Goal: Transaction & Acquisition: Book appointment/travel/reservation

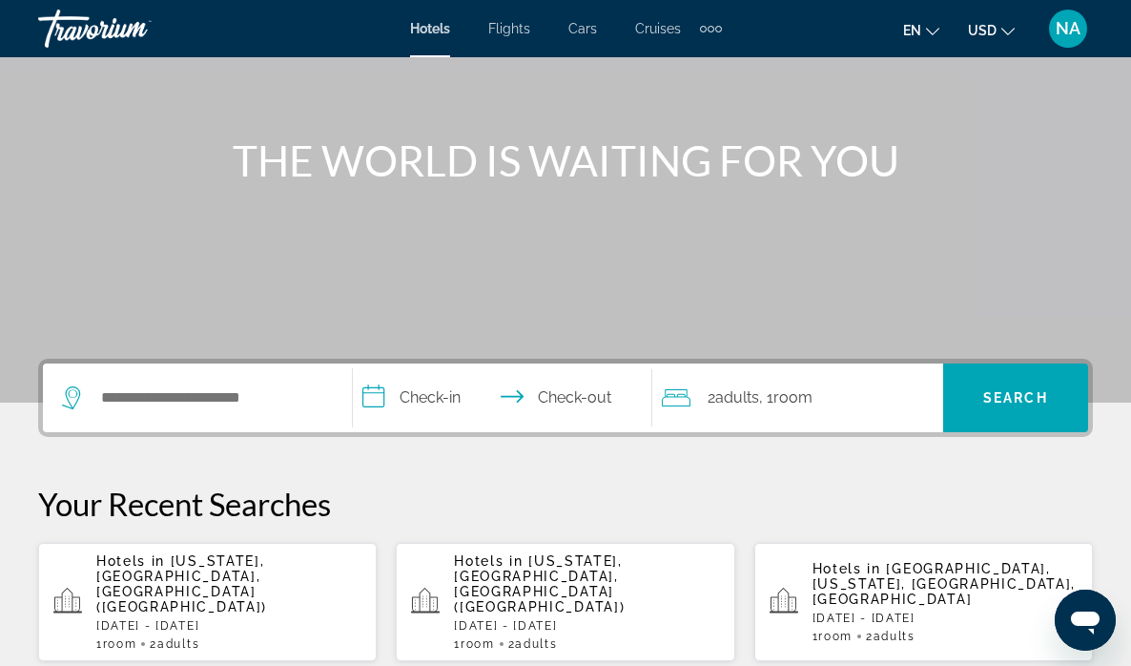
scroll to position [180, 0]
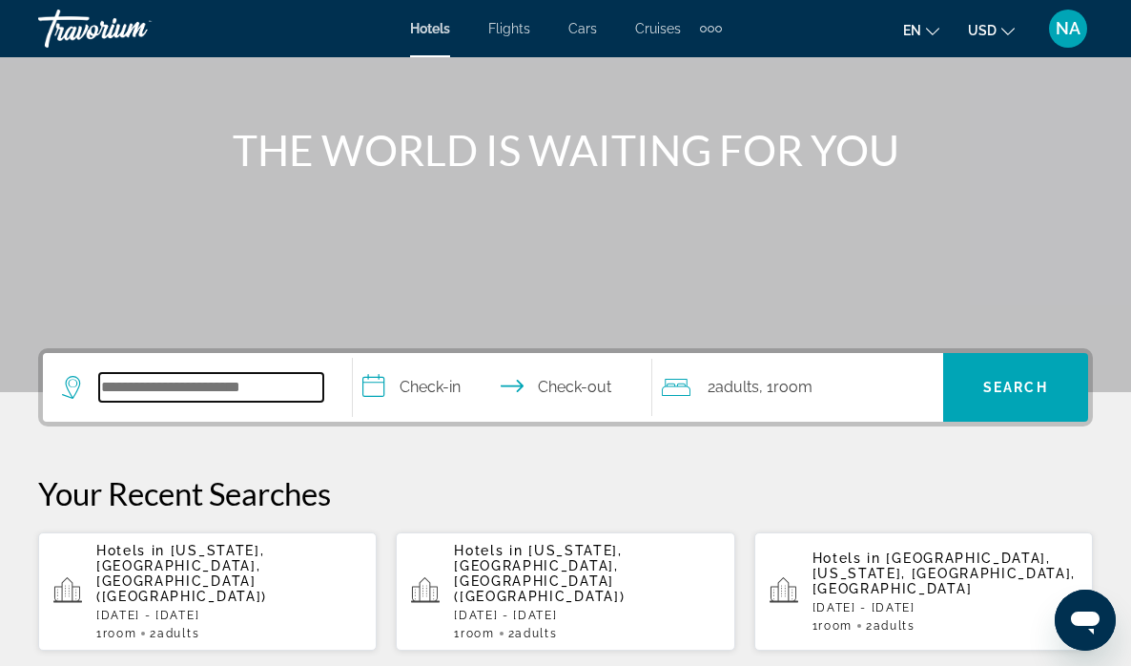
click at [267, 399] on input "Search widget" at bounding box center [211, 387] width 224 height 29
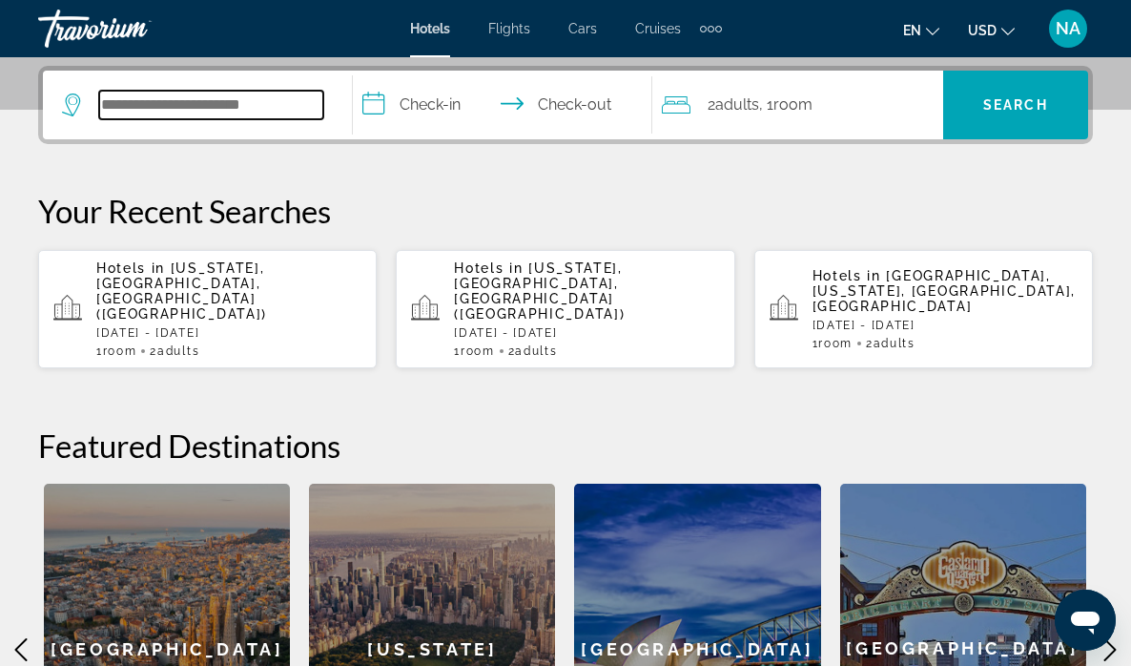
scroll to position [466, 0]
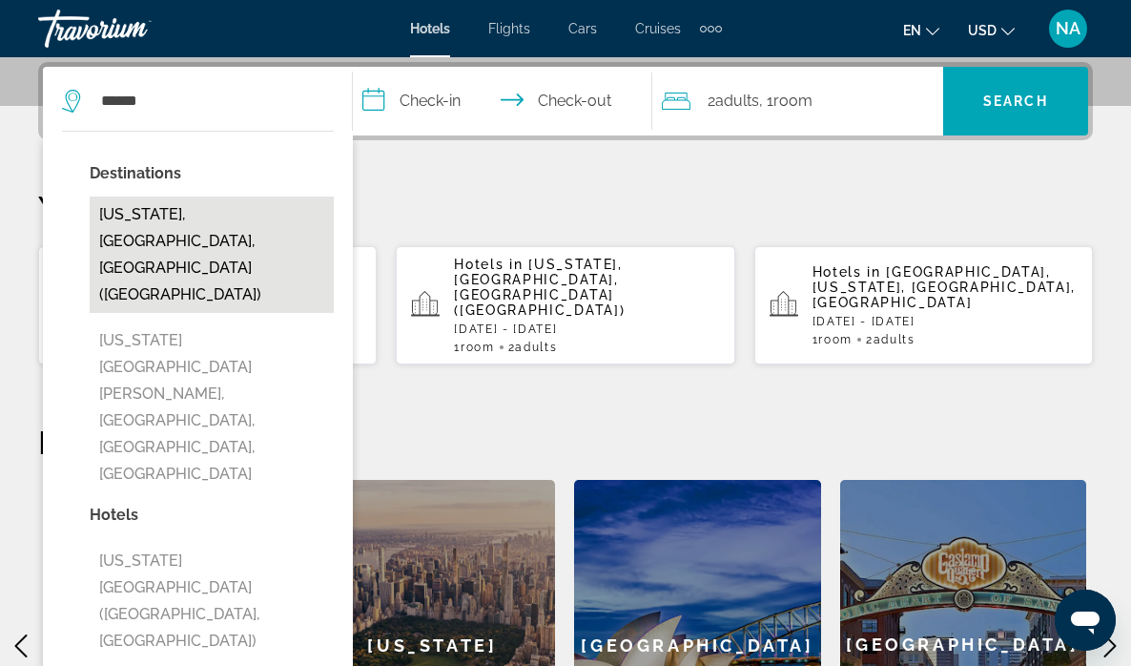
click at [238, 221] on button "[US_STATE], [GEOGRAPHIC_DATA], [GEOGRAPHIC_DATA] ([GEOGRAPHIC_DATA])" at bounding box center [212, 254] width 244 height 116
type input "**********"
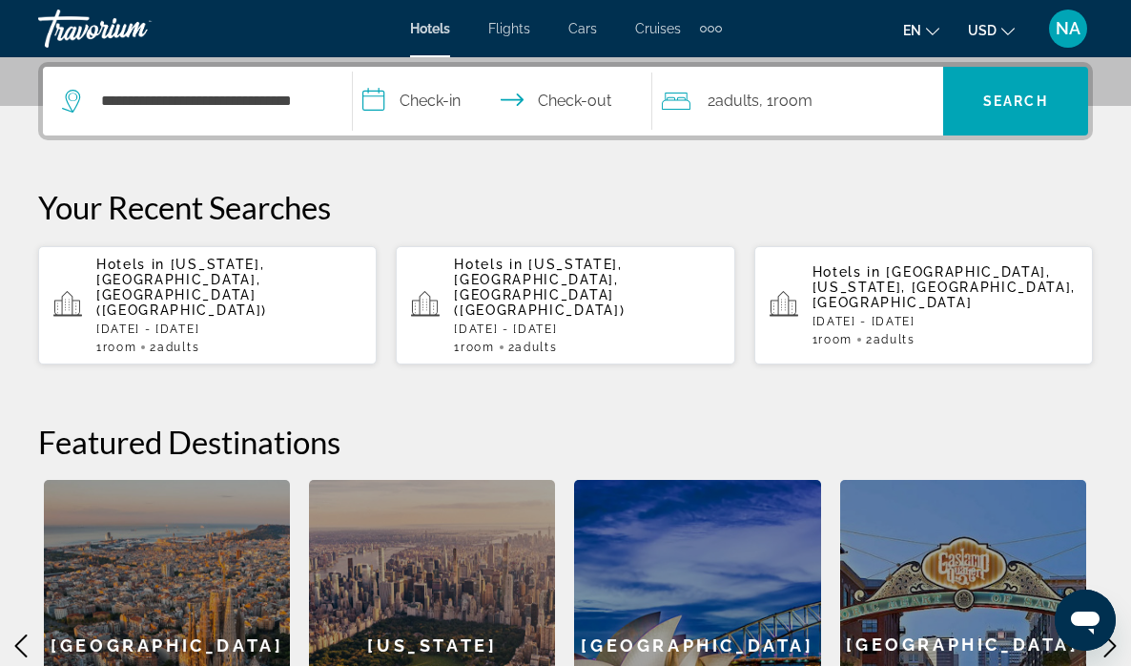
click at [403, 88] on input "**********" at bounding box center [507, 104] width 308 height 74
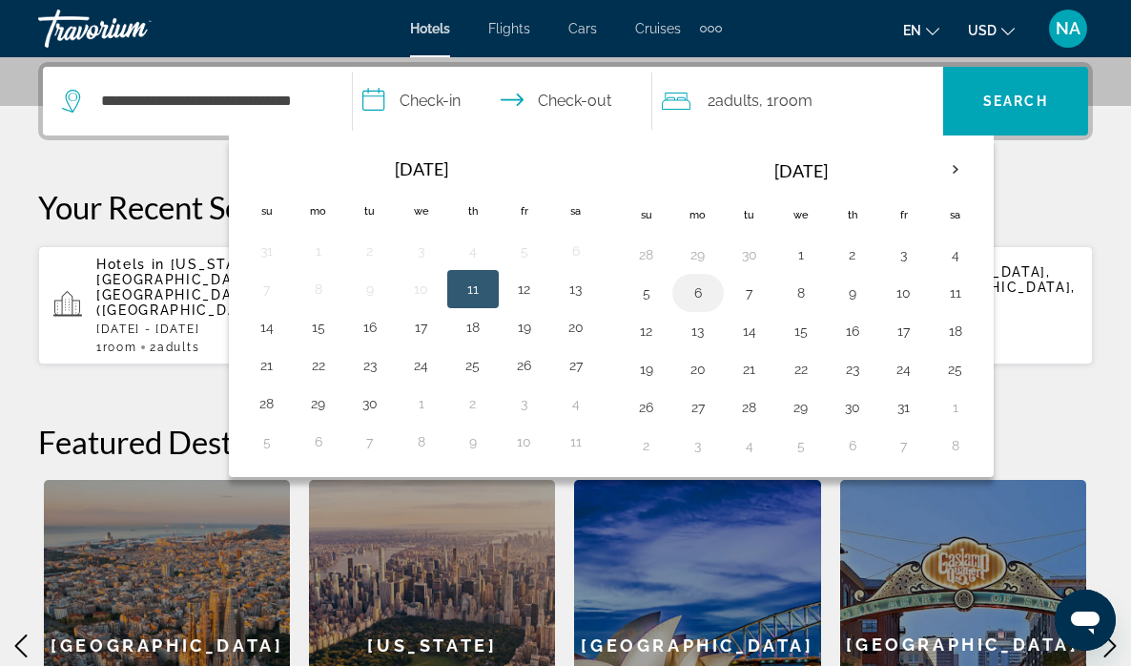
click at [707, 295] on button "6" at bounding box center [698, 292] width 31 height 27
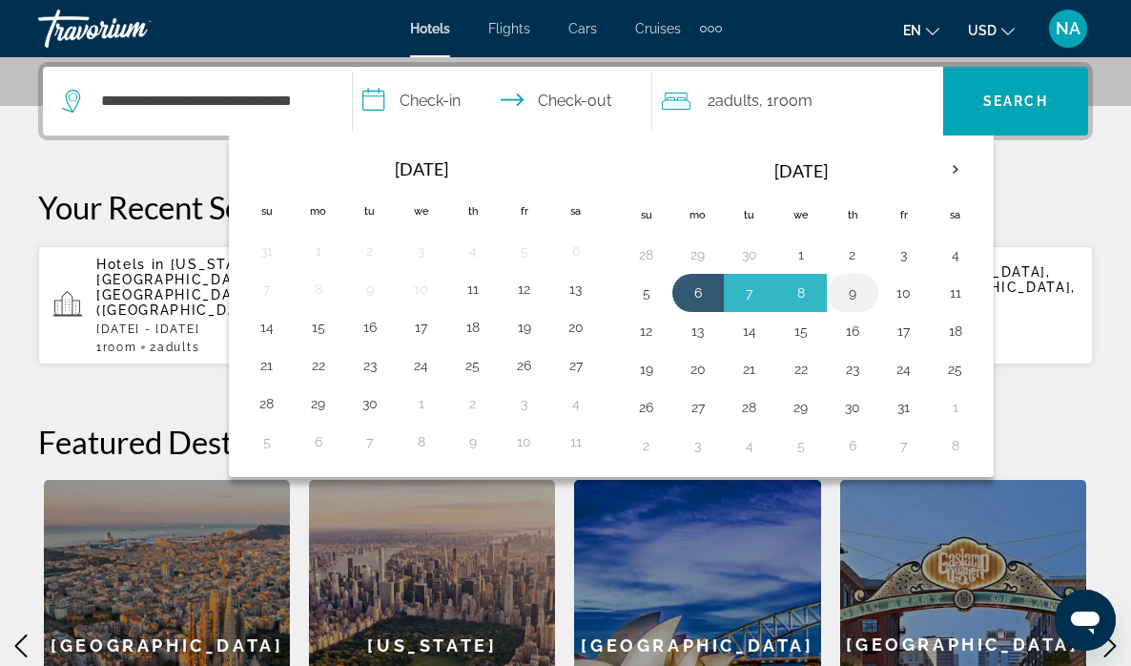
click at [851, 297] on button "9" at bounding box center [852, 292] width 31 height 27
type input "**********"
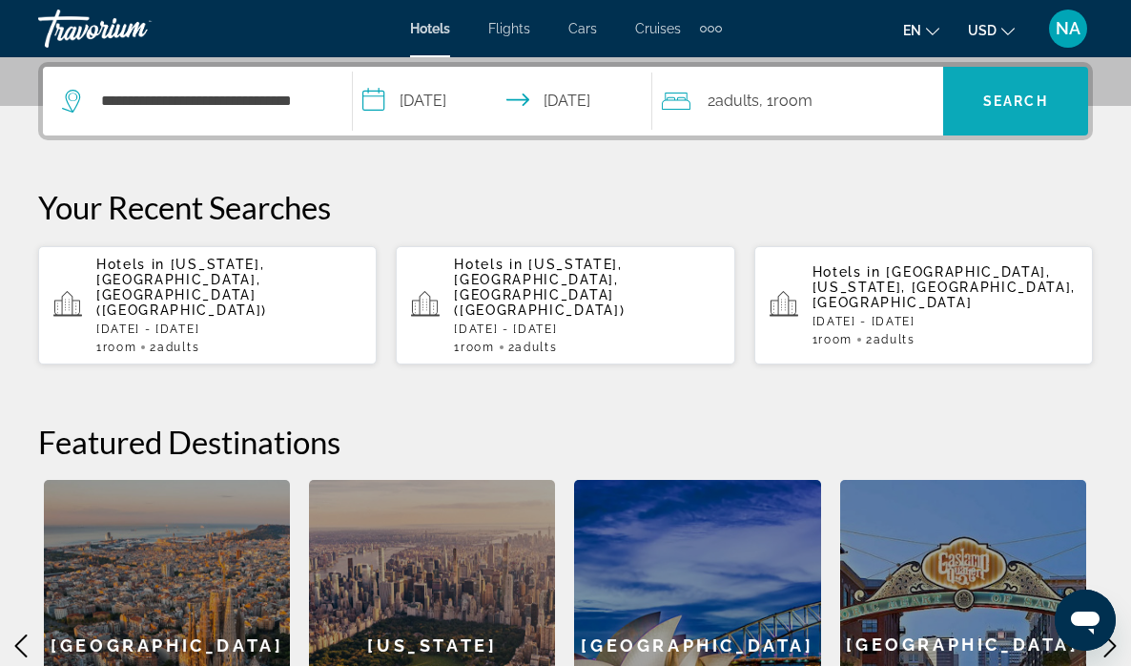
click at [993, 93] on span "Search" at bounding box center [1015, 100] width 65 height 15
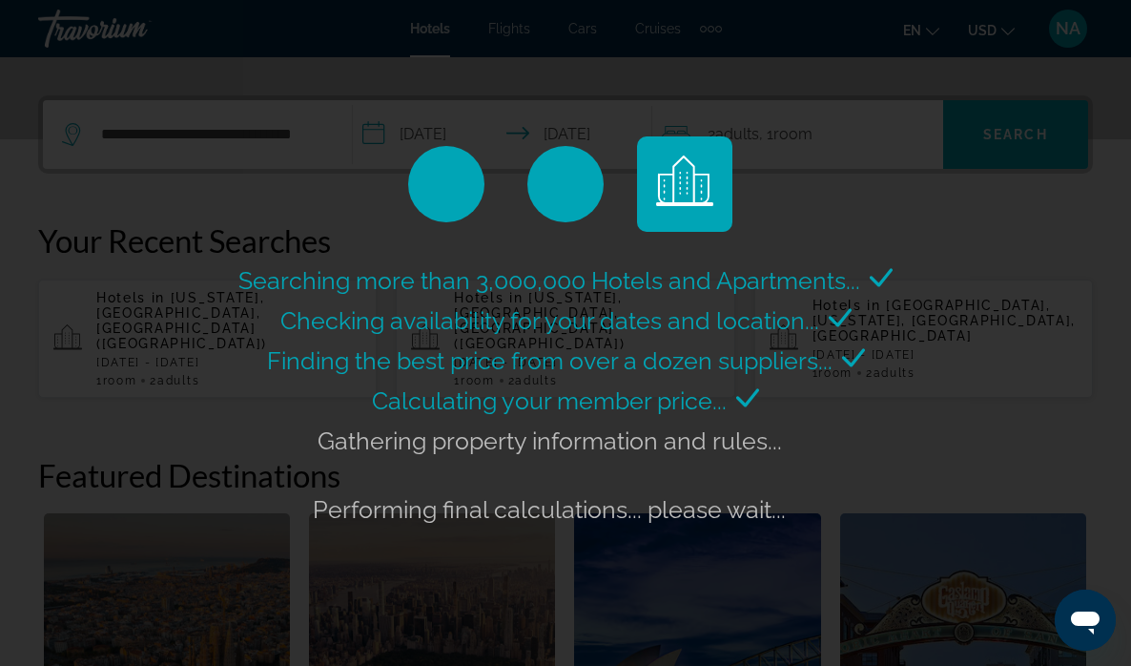
scroll to position [427, 0]
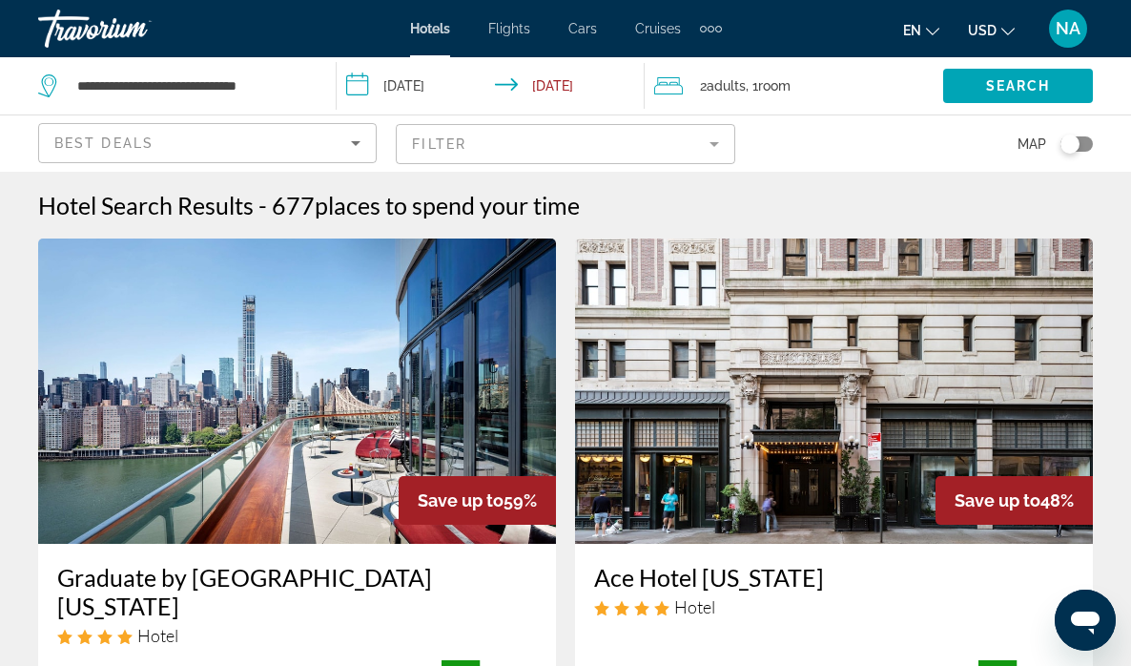
scroll to position [8, 0]
click at [634, 142] on mat-form-field "Filter" at bounding box center [565, 144] width 338 height 40
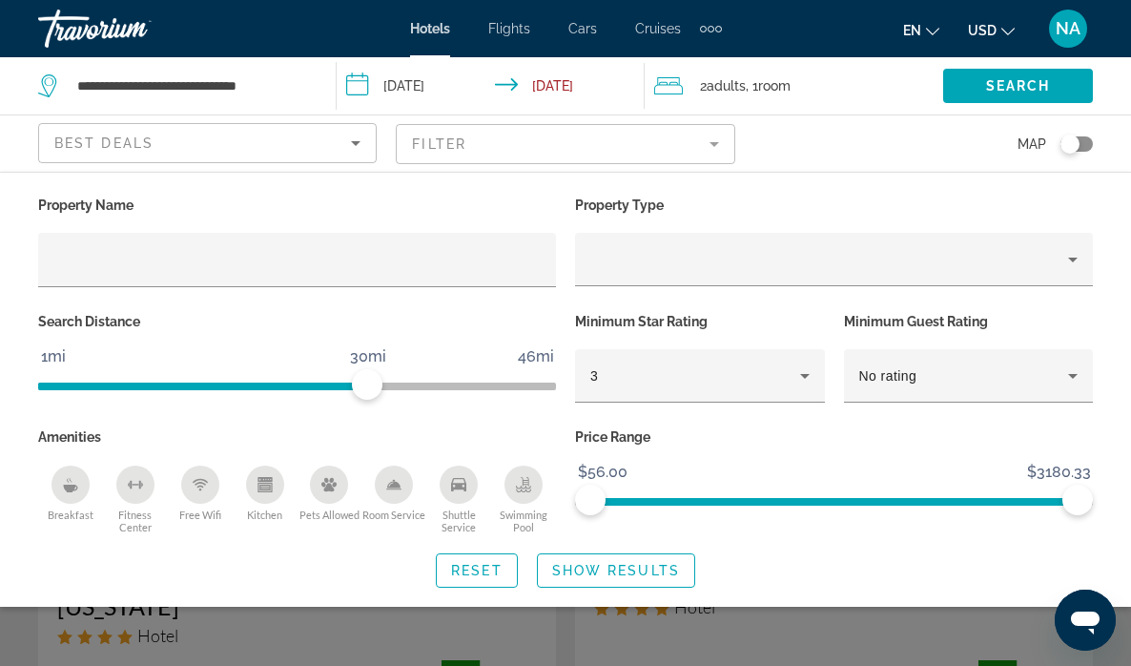
click at [446, 143] on mat-form-field "Filter" at bounding box center [565, 144] width 338 height 40
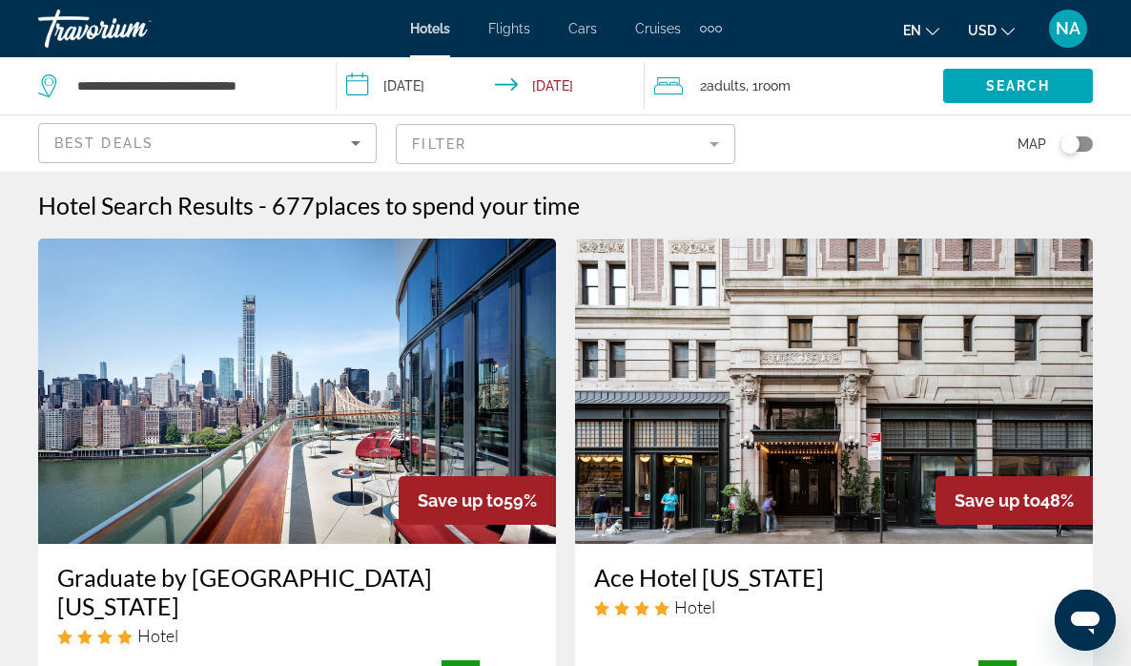
click at [446, 143] on mat-form-field "Filter" at bounding box center [565, 144] width 338 height 40
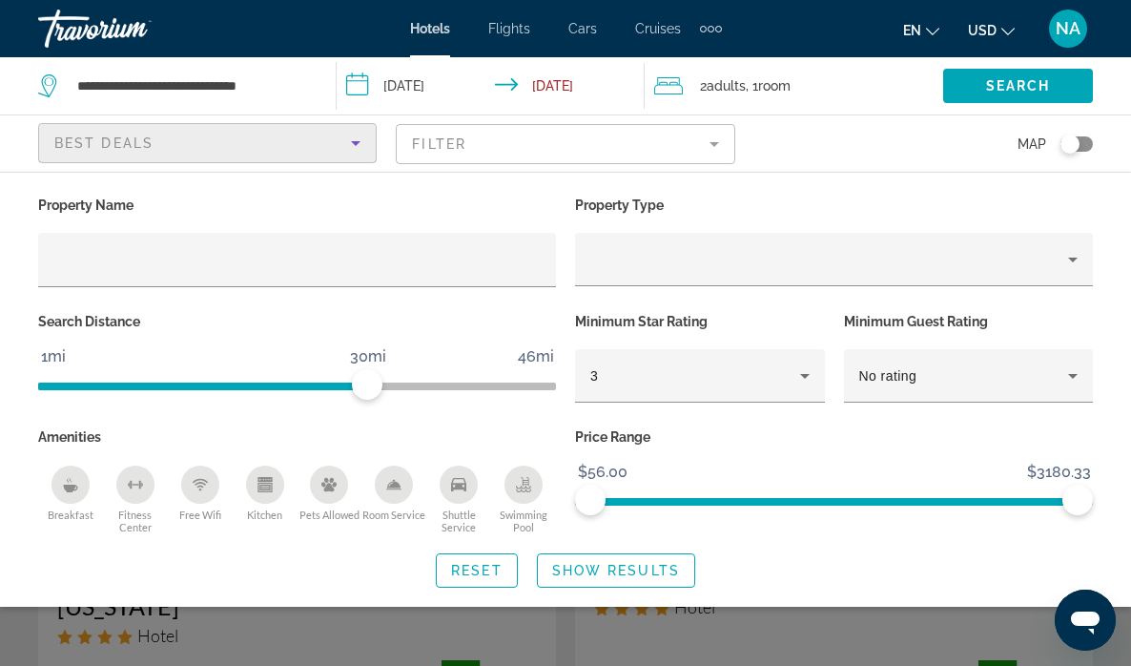
click at [336, 143] on div "Best Deals" at bounding box center [202, 143] width 297 height 23
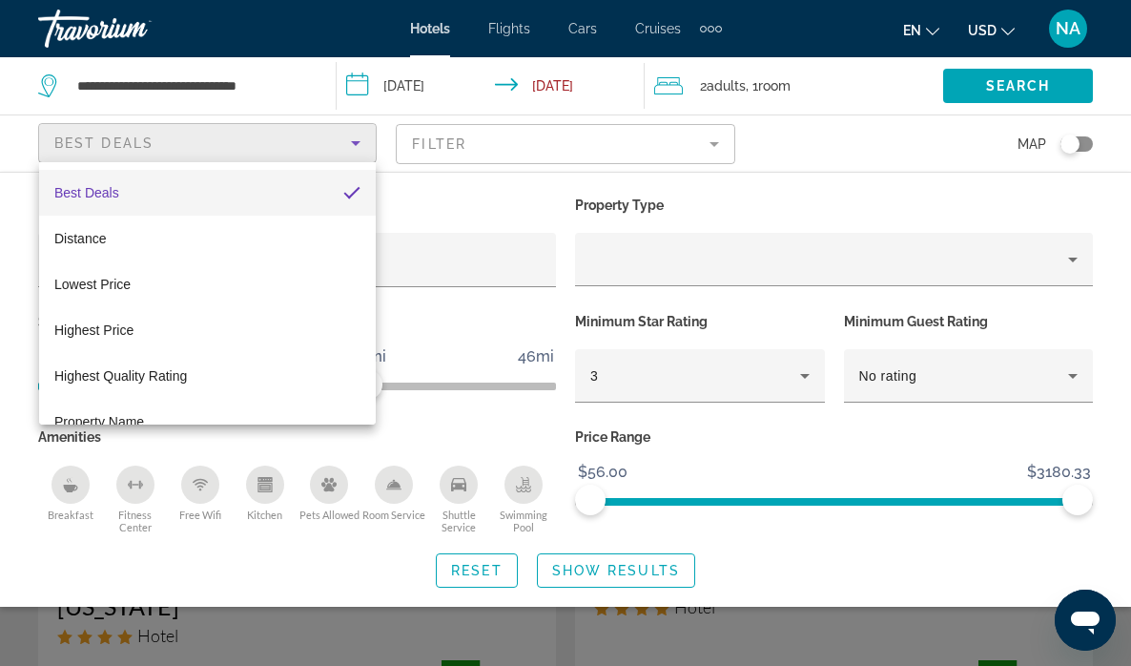
click at [229, 183] on mat-option "Best Deals" at bounding box center [207, 193] width 337 height 46
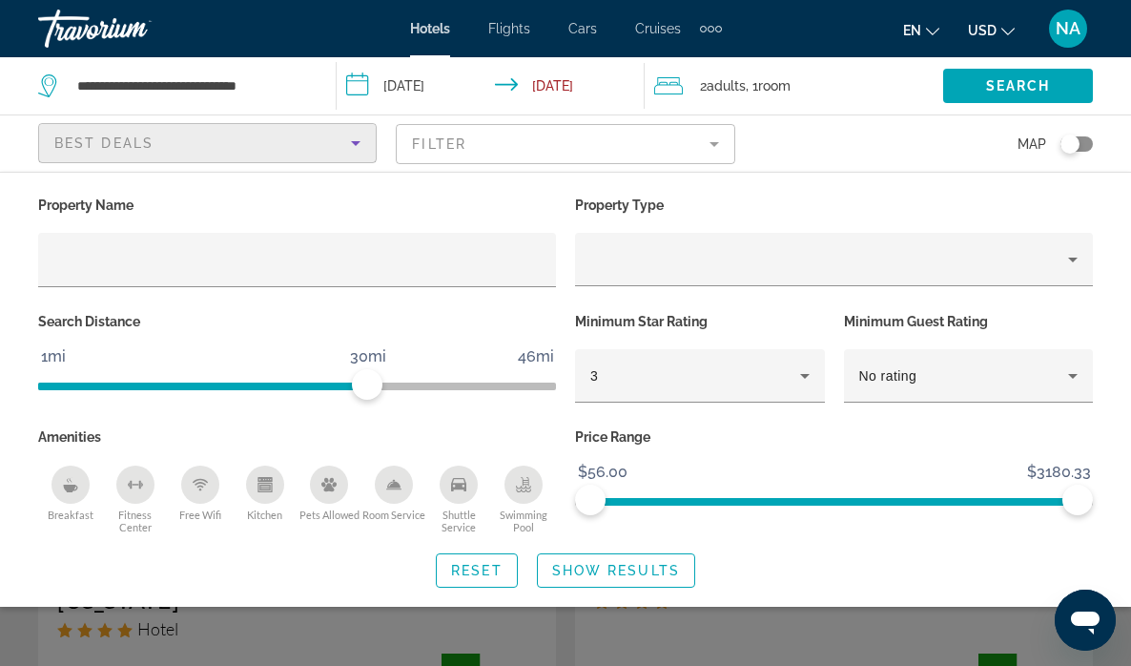
scroll to position [11, 0]
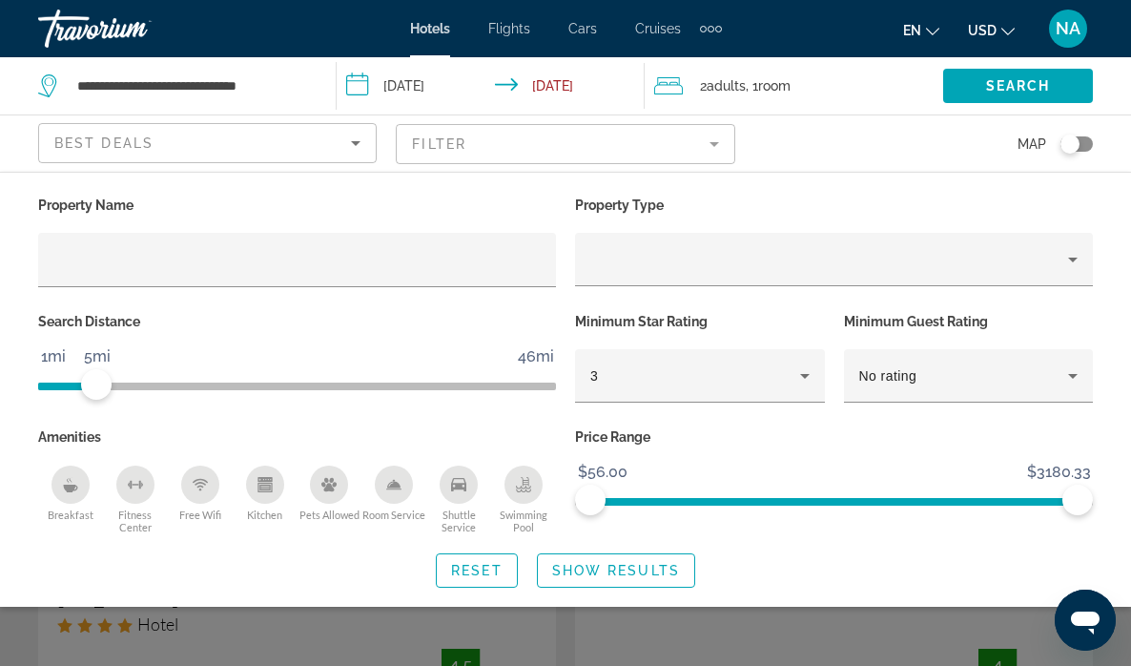
click at [96, 385] on span "ngx-slider" at bounding box center [67, 386] width 58 height 8
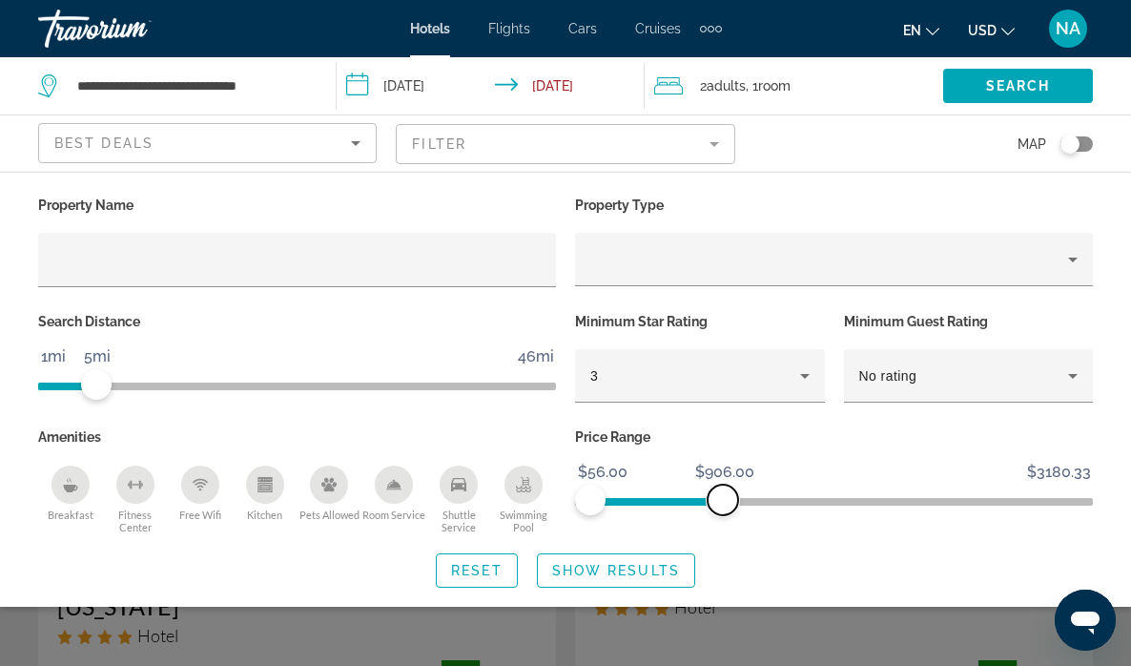
drag, startPoint x: 1075, startPoint y: 492, endPoint x: 723, endPoint y: 540, distance: 355.0
click at [723, 540] on div "Property Name Property Type Search Distance 1mi 46mi 5mi Minimum Star Rating 3 …" at bounding box center [565, 390] width 1131 height 396
click at [1017, 85] on span "Search" at bounding box center [1018, 85] width 65 height 15
click at [655, 556] on span "Search widget" at bounding box center [616, 570] width 156 height 46
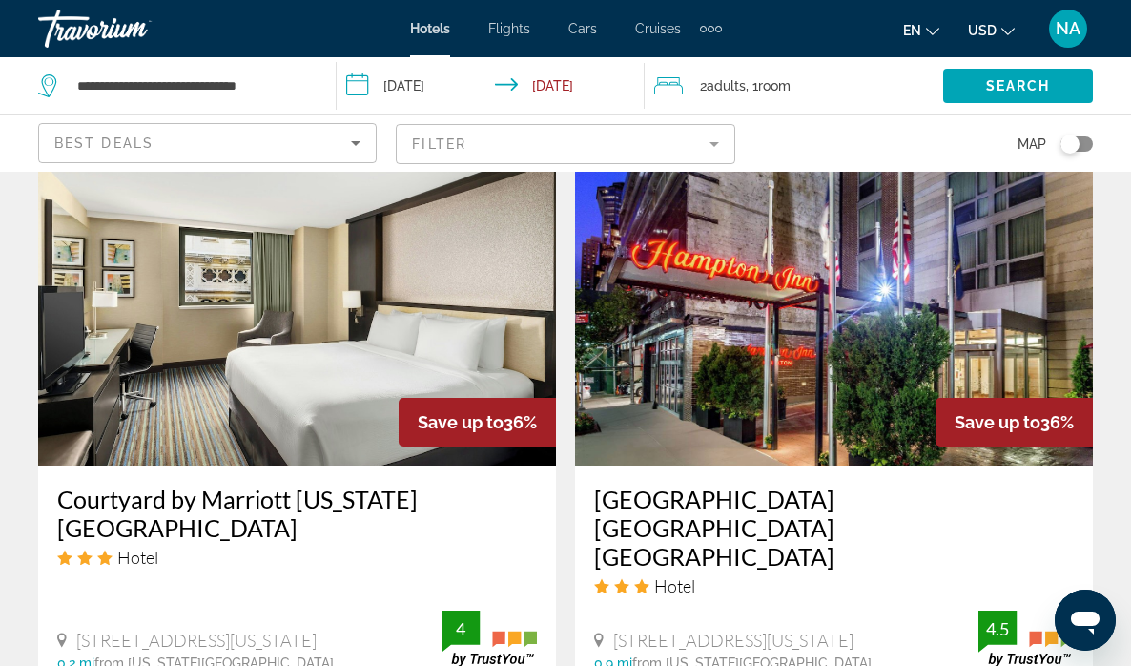
scroll to position [2951, 0]
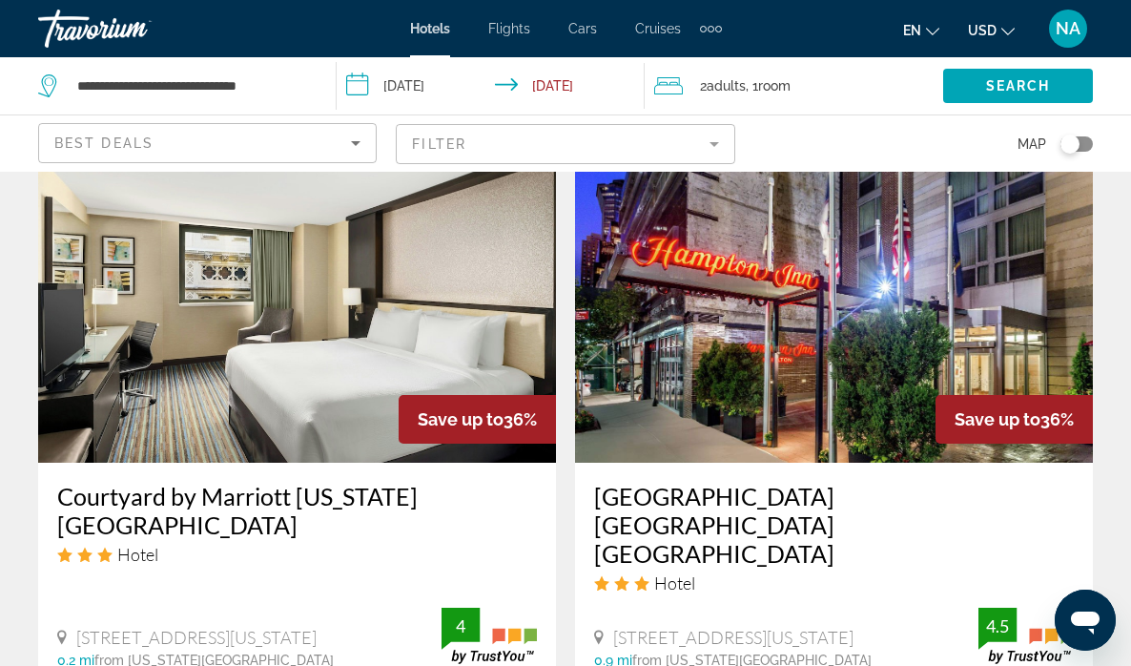
click at [391, 329] on img "Main content" at bounding box center [297, 309] width 518 height 305
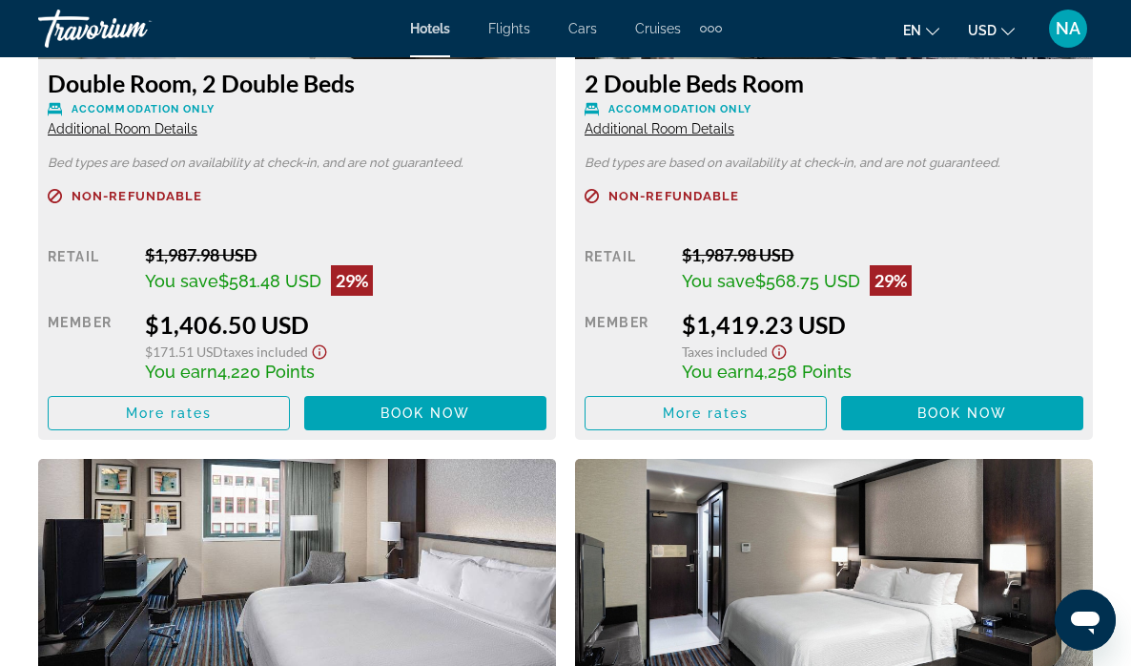
scroll to position [3852, 0]
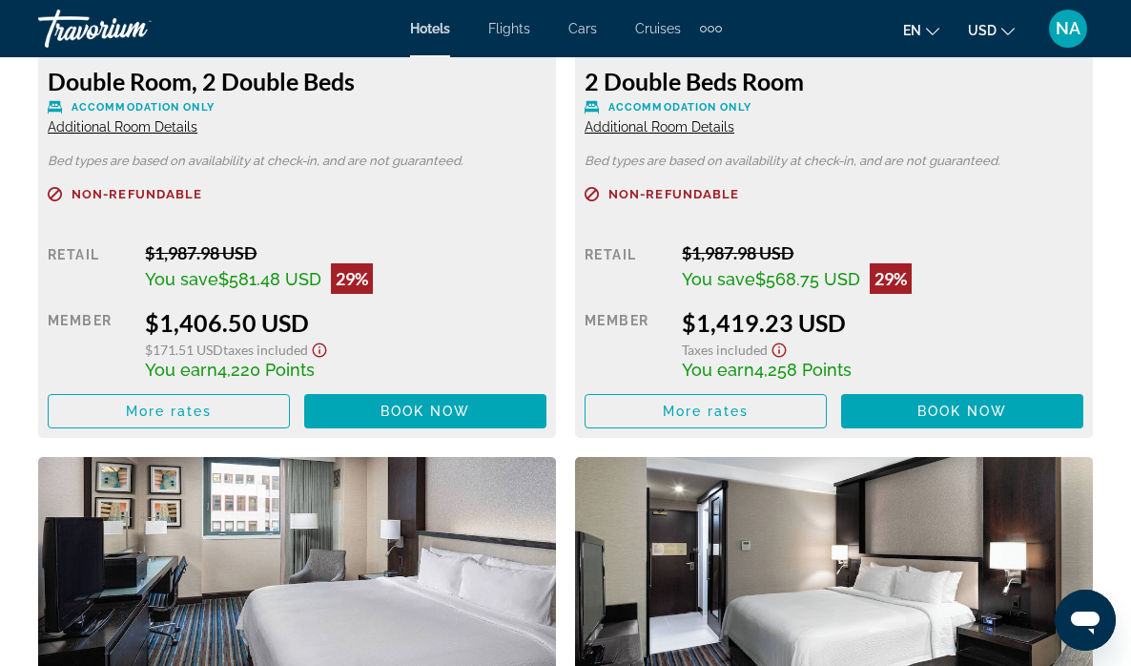
click at [324, 349] on icon "Show Taxes and Fees disclaimer" at bounding box center [319, 349] width 23 height 17
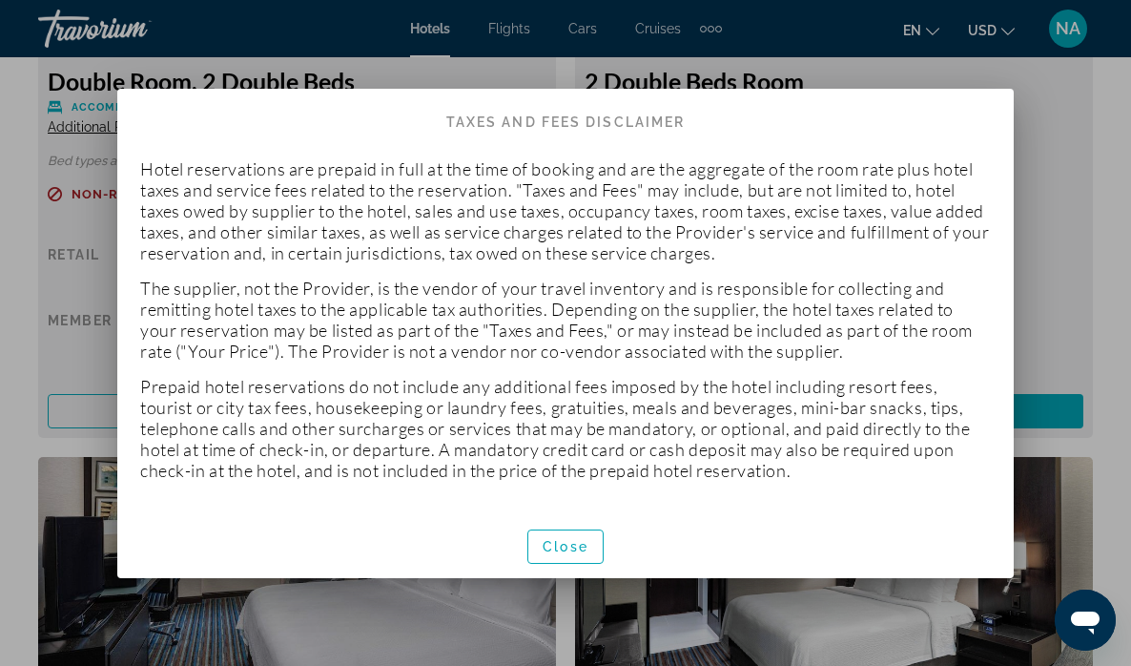
scroll to position [0, 0]
click at [589, 545] on span "button" at bounding box center [565, 546] width 74 height 46
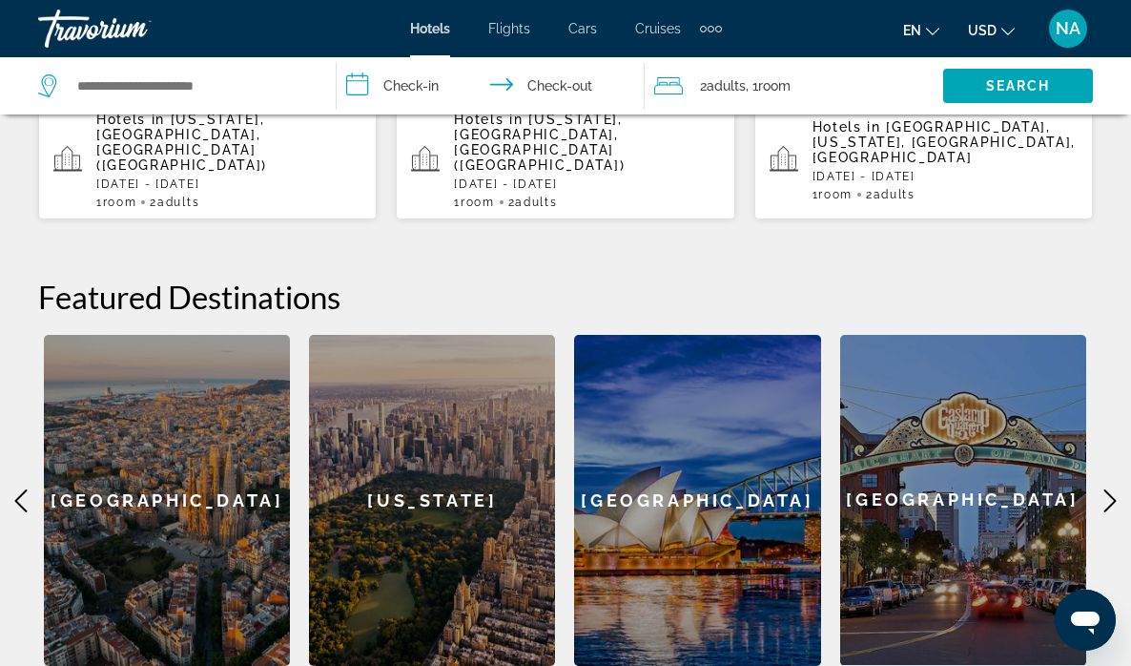
scroll to position [615, 0]
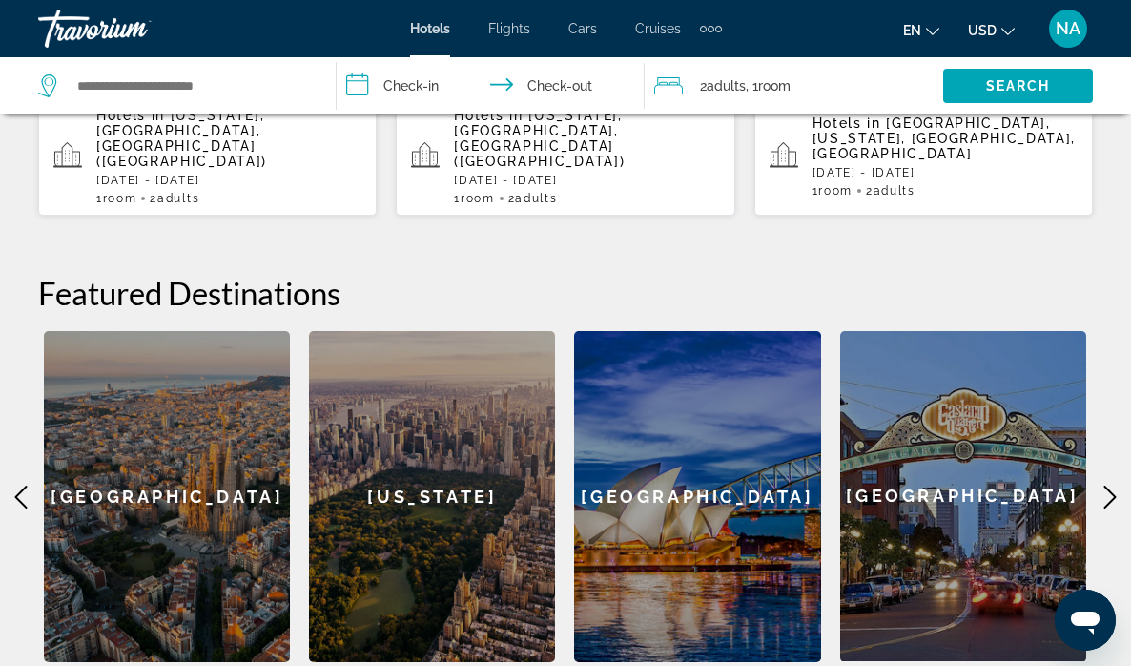
click at [502, 387] on div "[US_STATE]" at bounding box center [432, 496] width 246 height 331
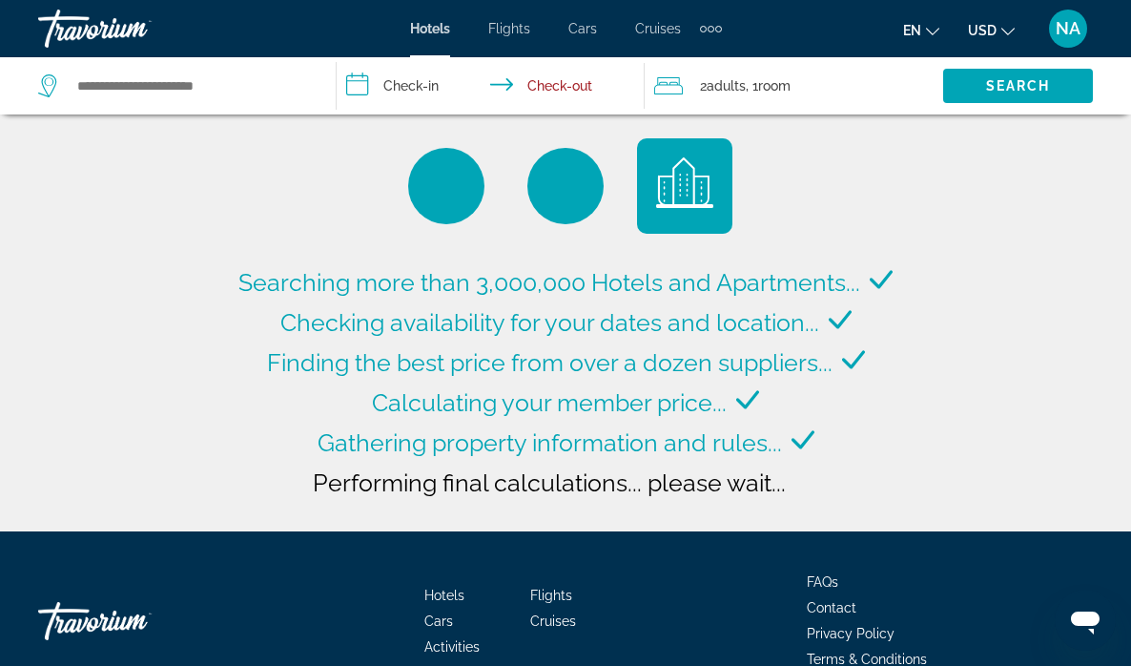
scroll to position [2, 0]
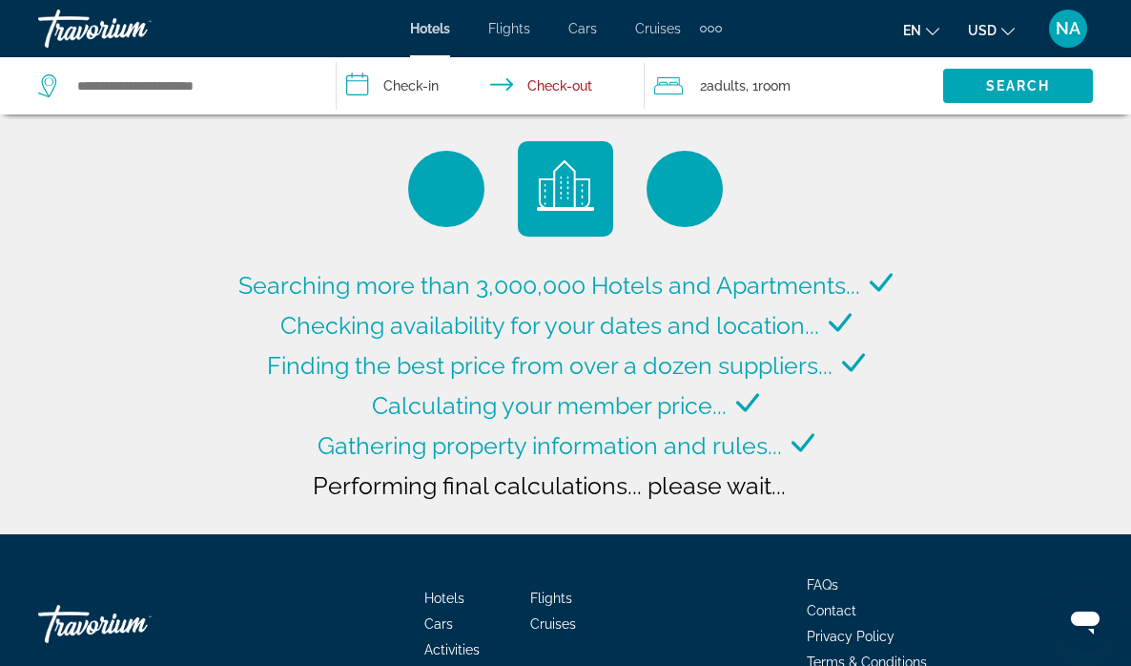
type input "**********"
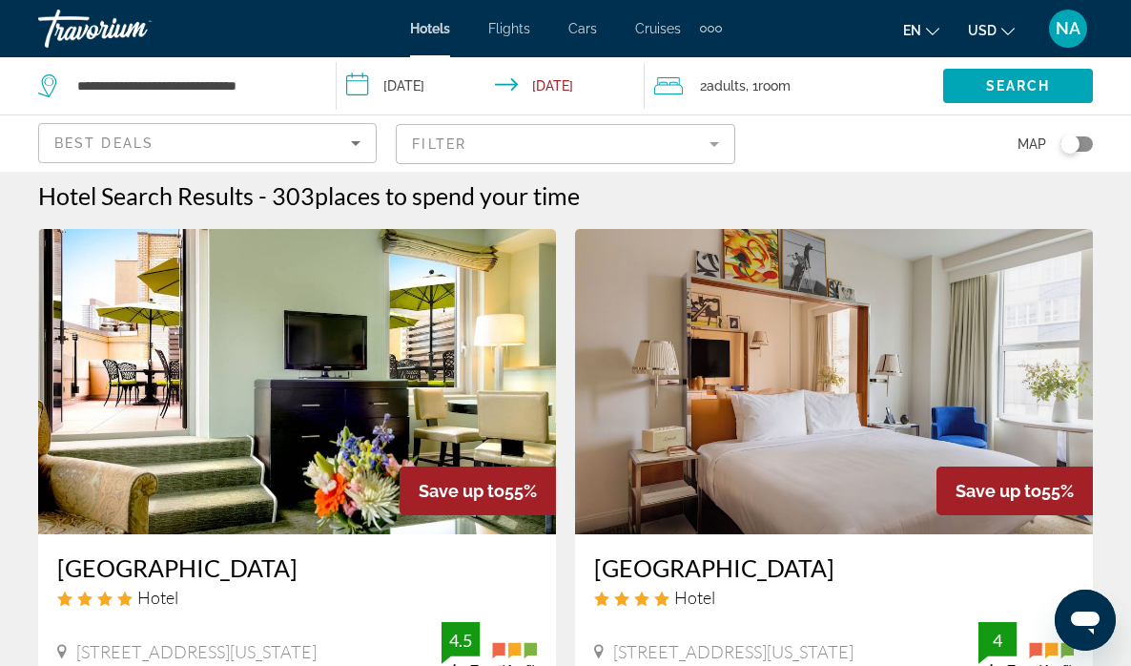
scroll to position [9, 0]
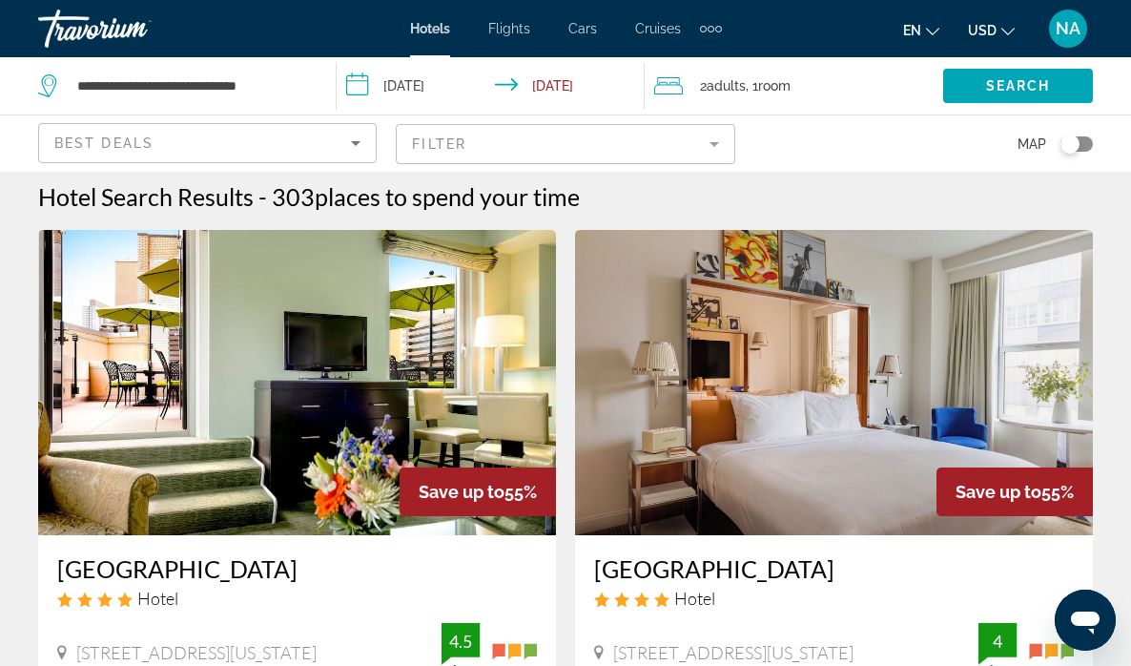
click at [470, 426] on img "Main content" at bounding box center [297, 382] width 518 height 305
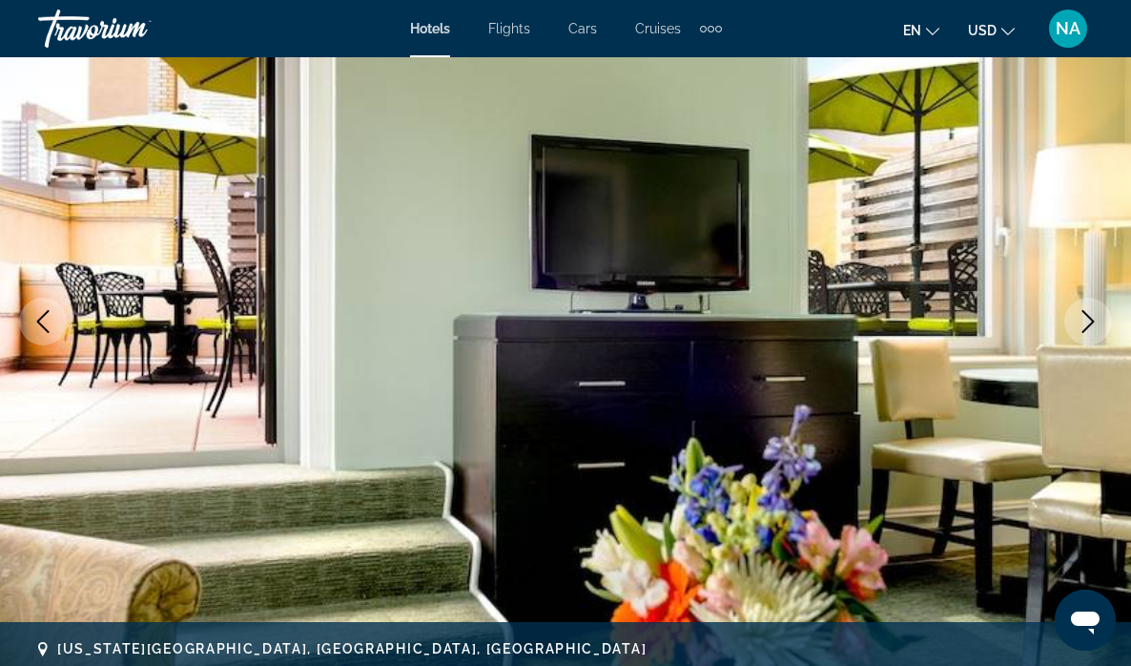
scroll to position [59, 0]
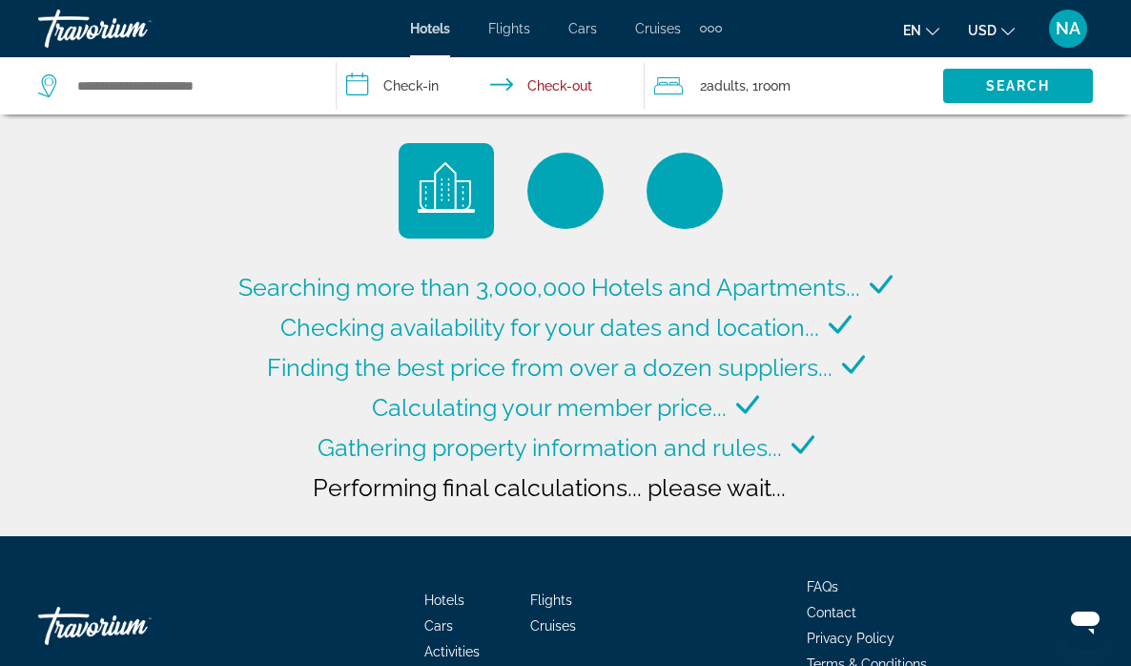
type input "**********"
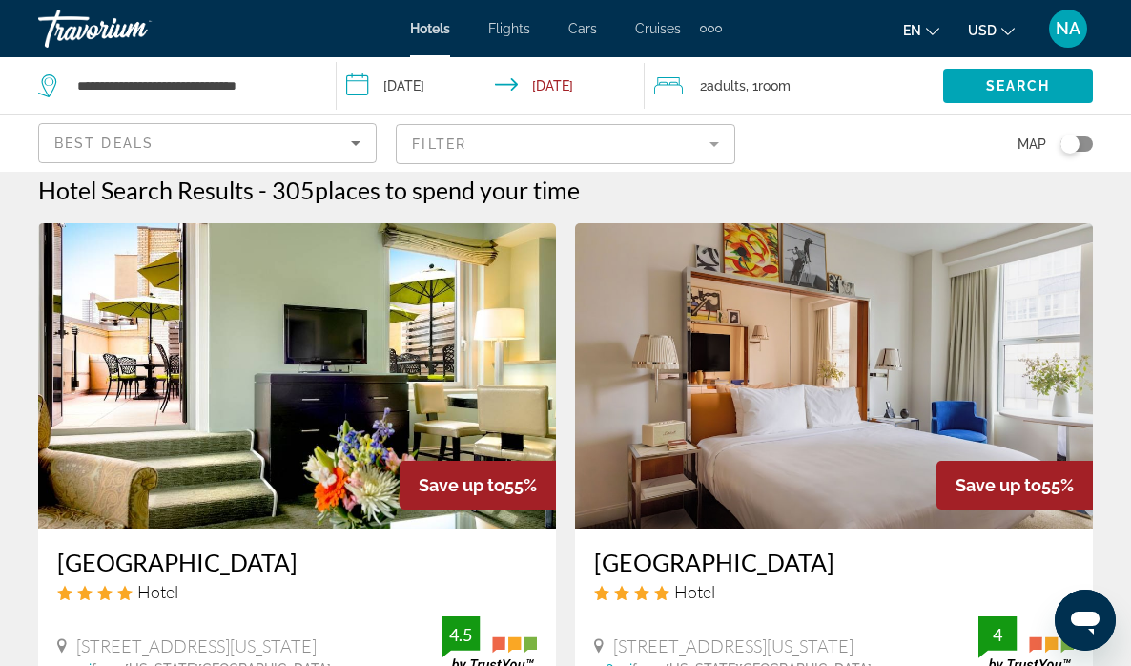
scroll to position [13, 0]
